Goal: Contribute content: Add original content to the website for others to see

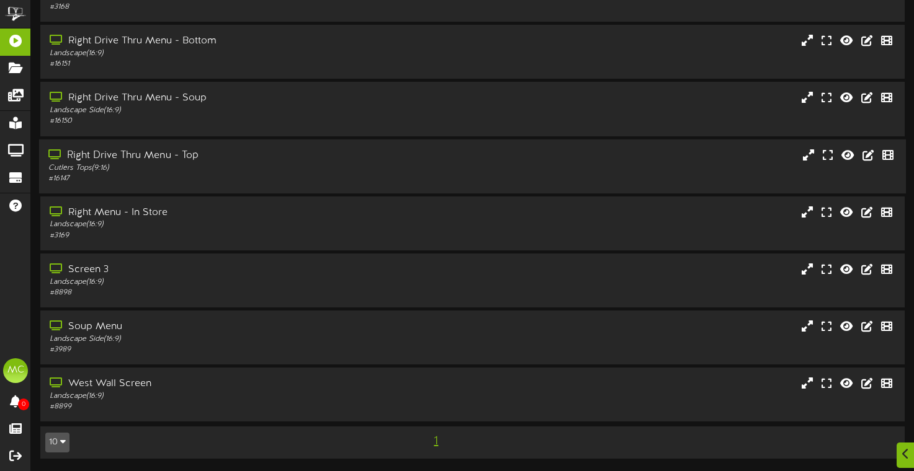
scroll to position [145, 0]
click at [205, 332] on div "Soup Menu" at bounding box center [219, 327] width 342 height 14
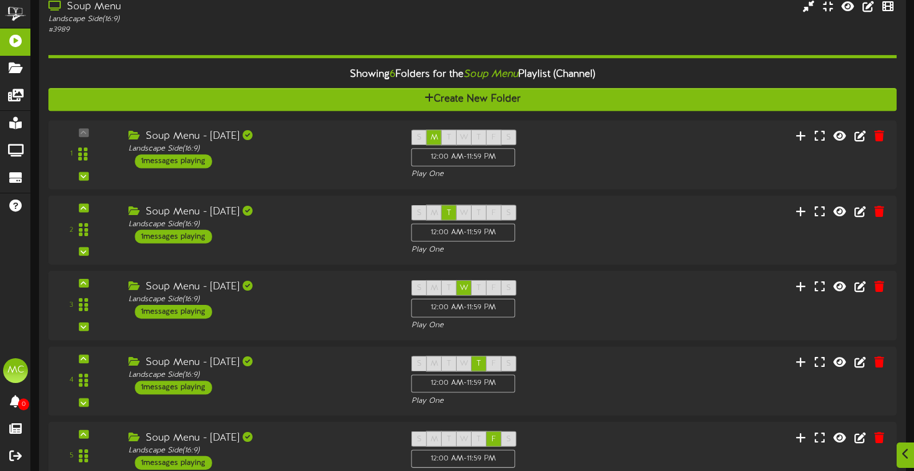
scroll to position [457, 0]
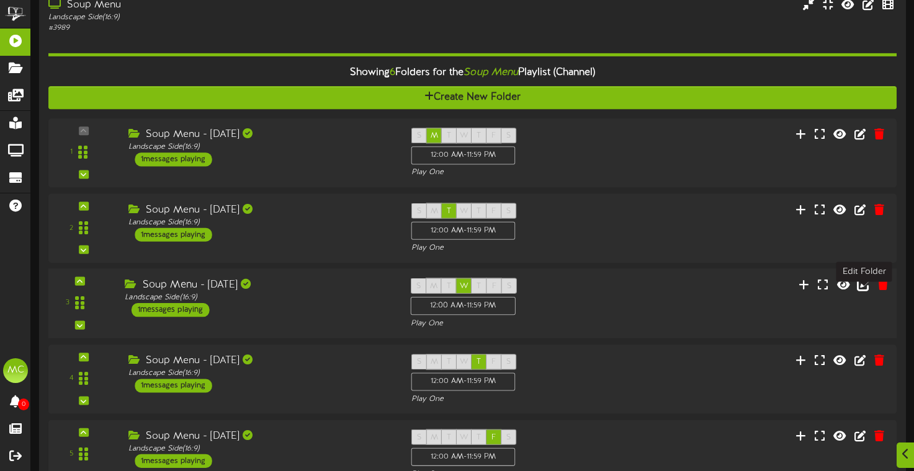
click at [863, 291] on icon at bounding box center [864, 284] width 14 height 14
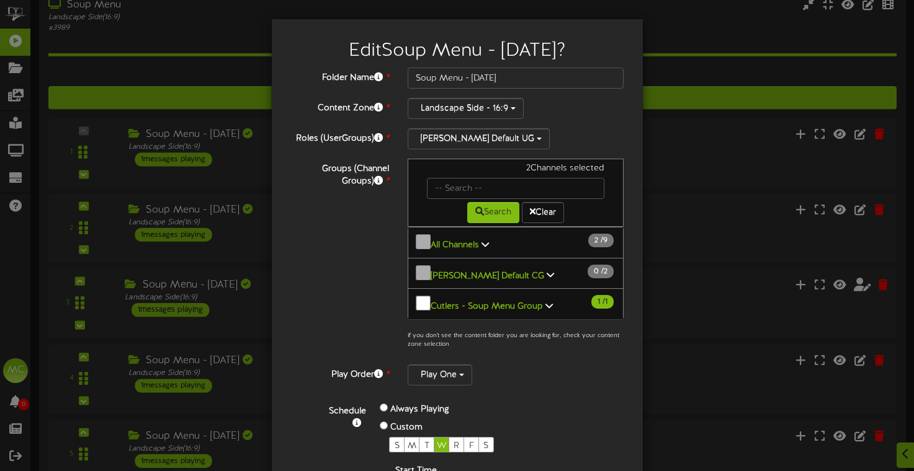
scroll to position [154, 0]
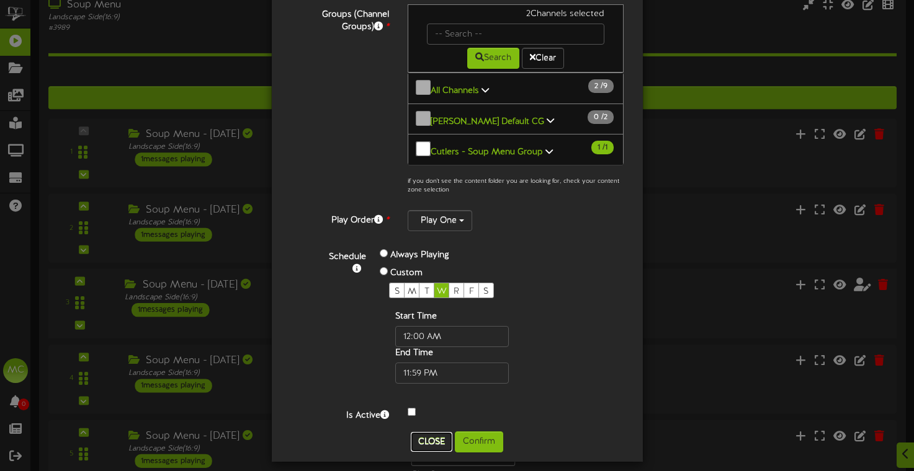
click at [430, 434] on button "Close" at bounding box center [432, 442] width 42 height 20
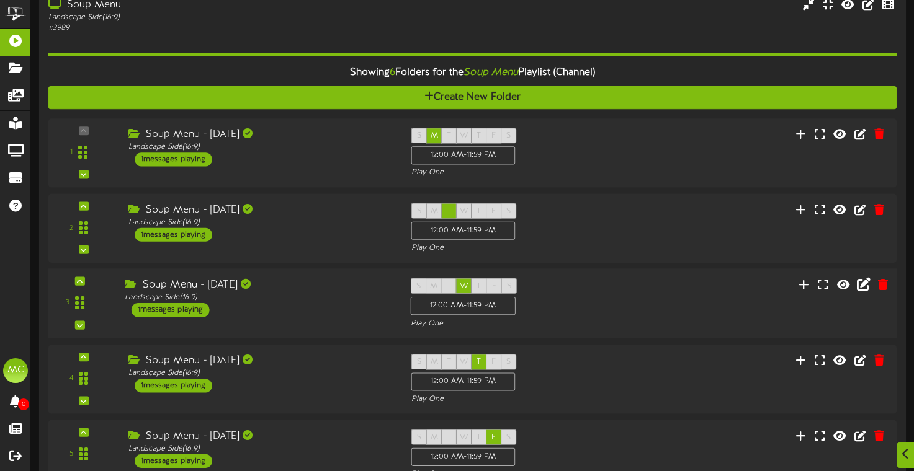
click at [619, 316] on div "3 ( 16:9" at bounding box center [472, 304] width 857 height 51
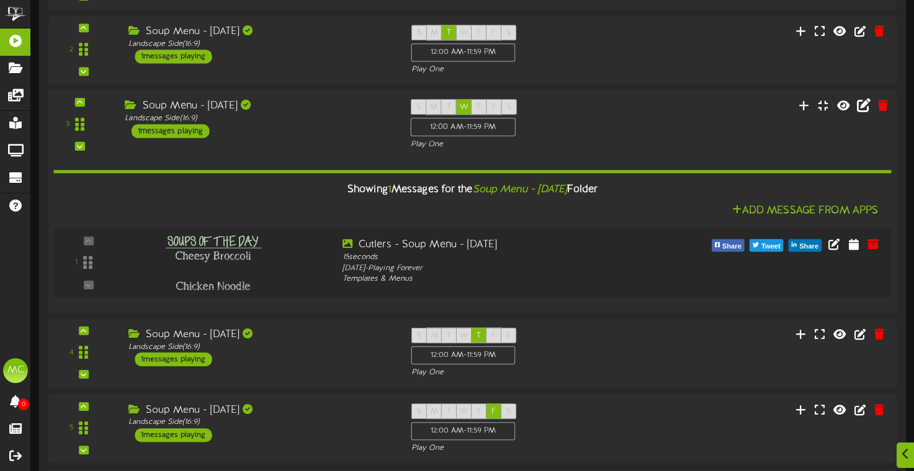
scroll to position [636, 0]
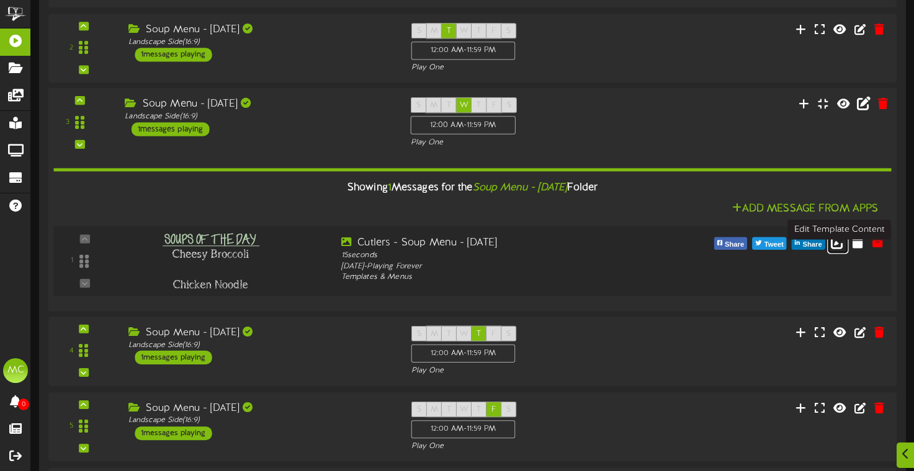
click at [838, 249] on icon at bounding box center [838, 242] width 14 height 14
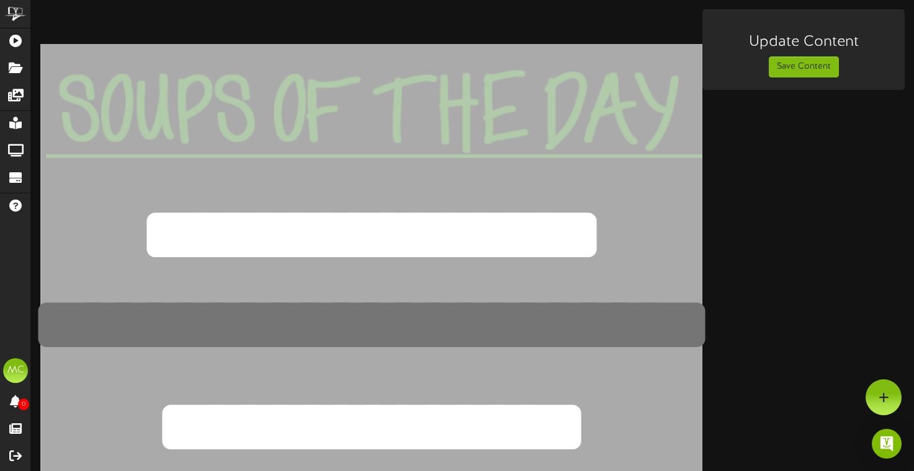
scroll to position [11, 0]
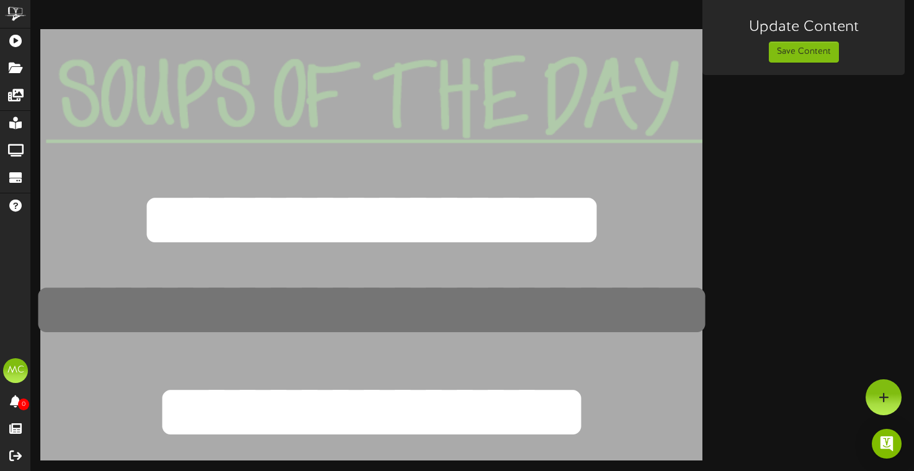
click at [358, 321] on textarea at bounding box center [371, 311] width 878 height 118
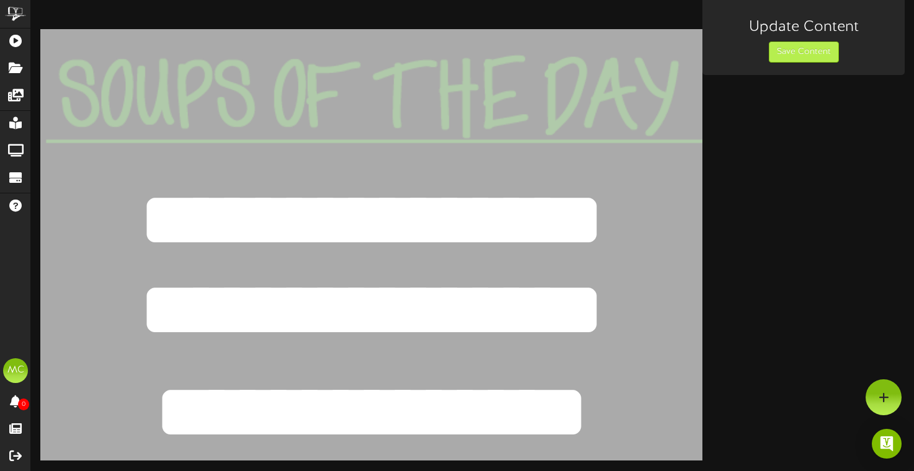
type textarea "**********"
click at [789, 57] on button "Save Content" at bounding box center [804, 52] width 70 height 21
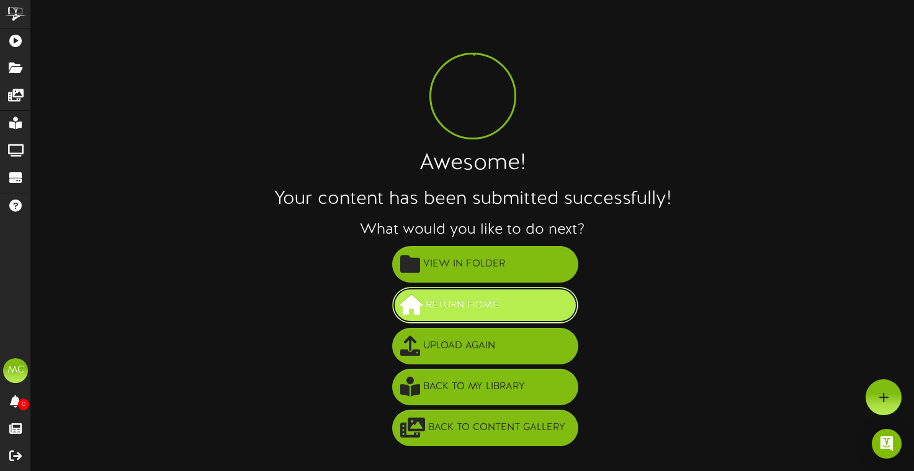
click at [501, 301] on span "Return Home" at bounding box center [461, 305] width 79 height 20
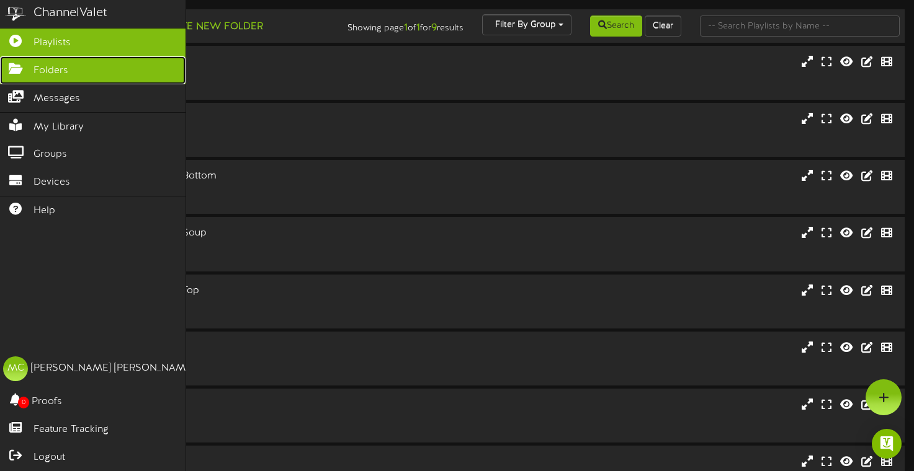
click at [69, 75] on link "Folders" at bounding box center [92, 70] width 185 height 28
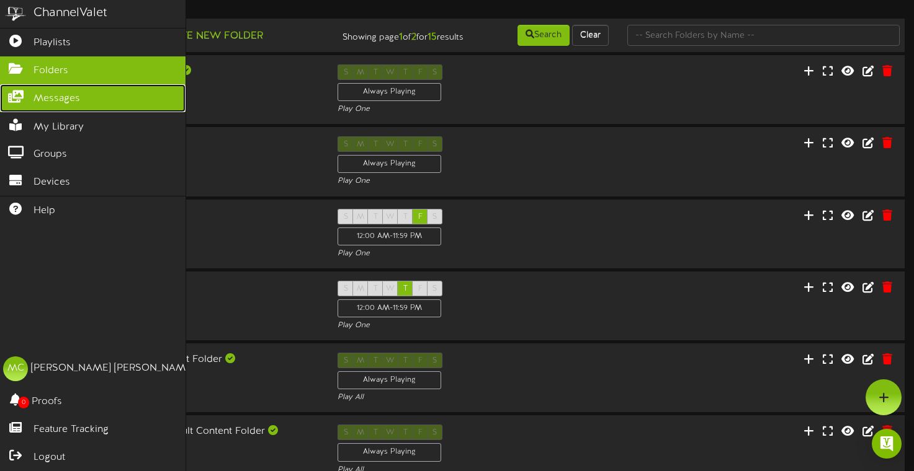
click at [25, 100] on icon at bounding box center [15, 95] width 31 height 9
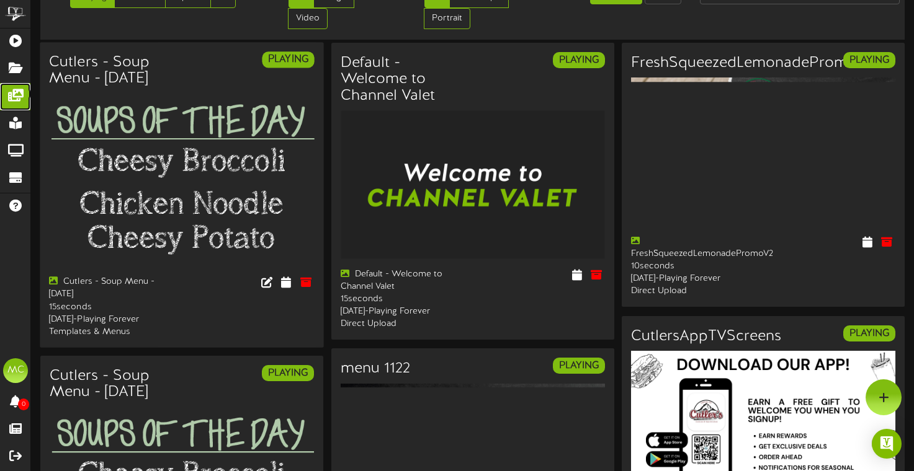
scroll to position [39, 0]
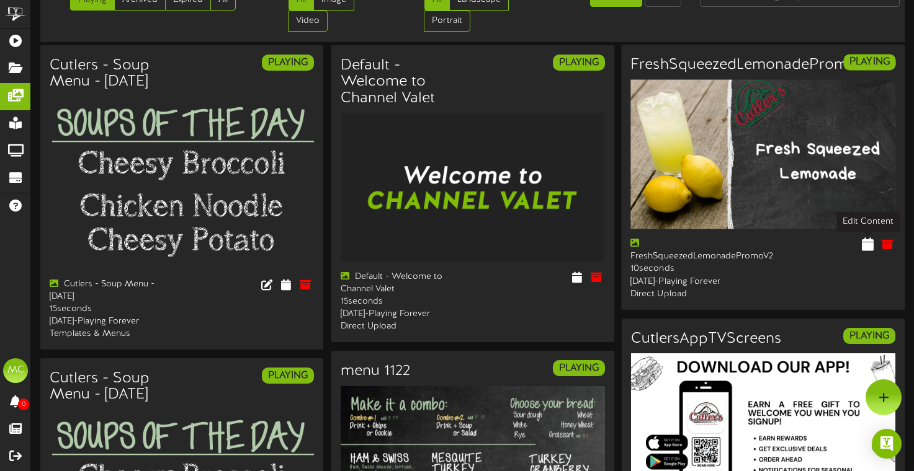
click at [868, 243] on icon at bounding box center [868, 245] width 12 height 14
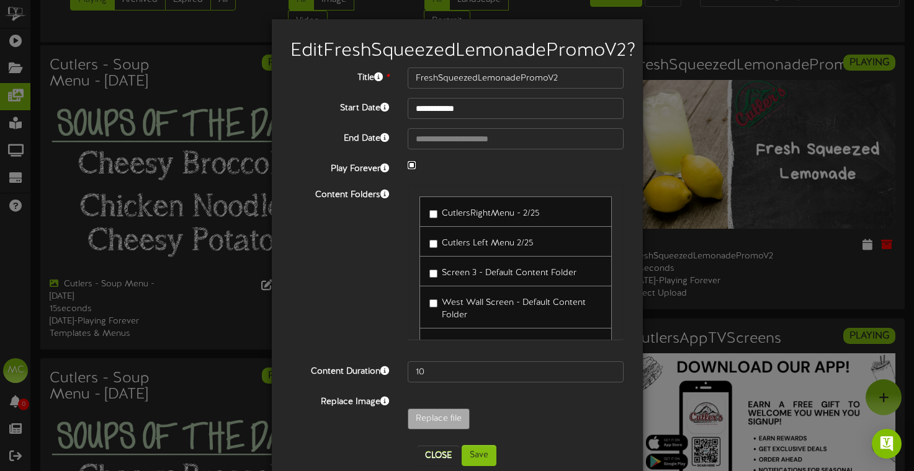
select select "*"
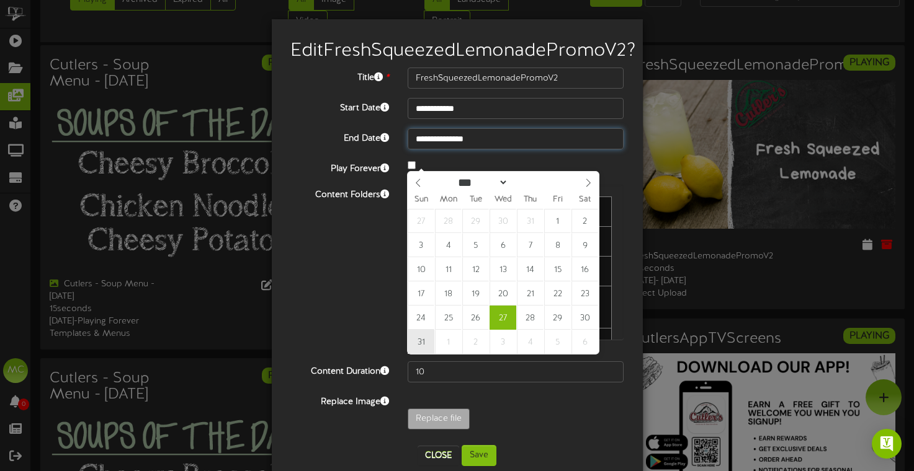
type input "**********"
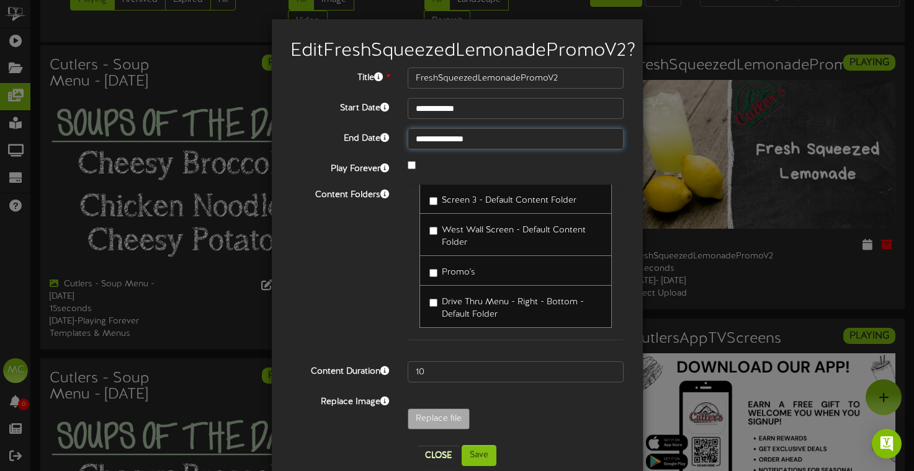
scroll to position [44, 0]
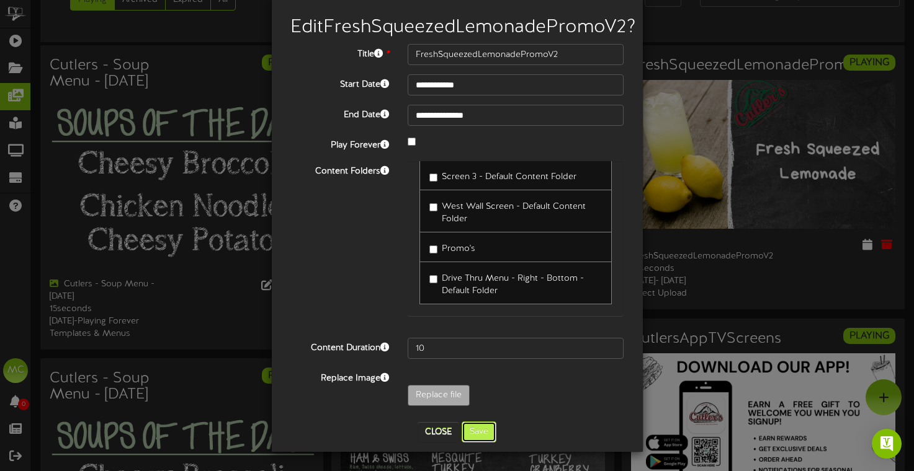
click at [480, 432] on button "Save" at bounding box center [478, 432] width 35 height 21
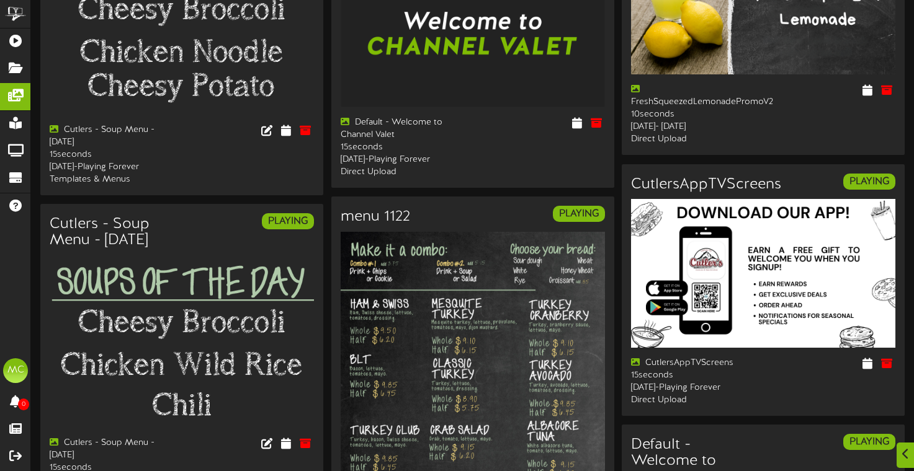
scroll to position [0, 0]
